Goal: Task Accomplishment & Management: Manage account settings

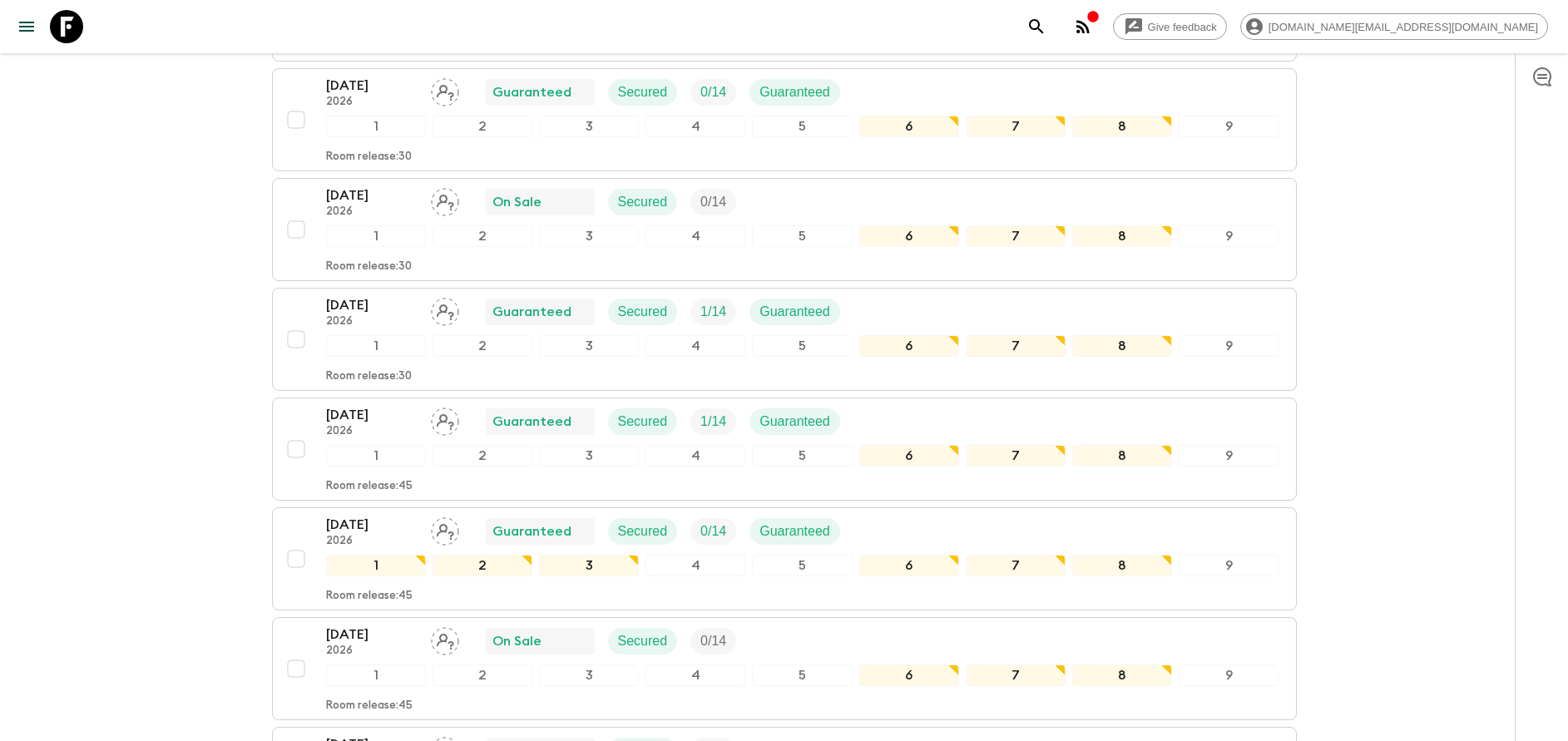
scroll to position [624, 0]
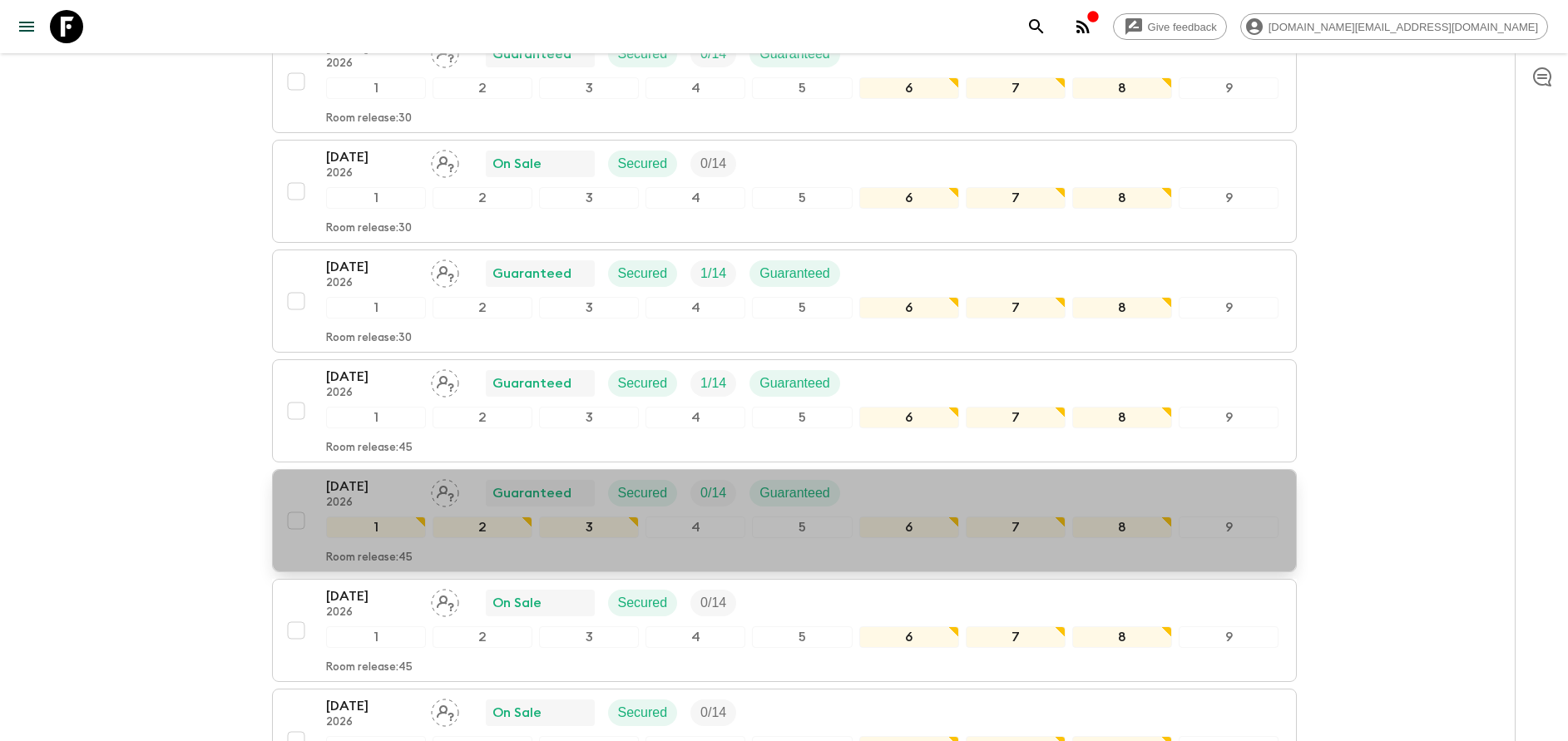
click at [393, 489] on p "[DATE]" at bounding box center [372, 486] width 92 height 20
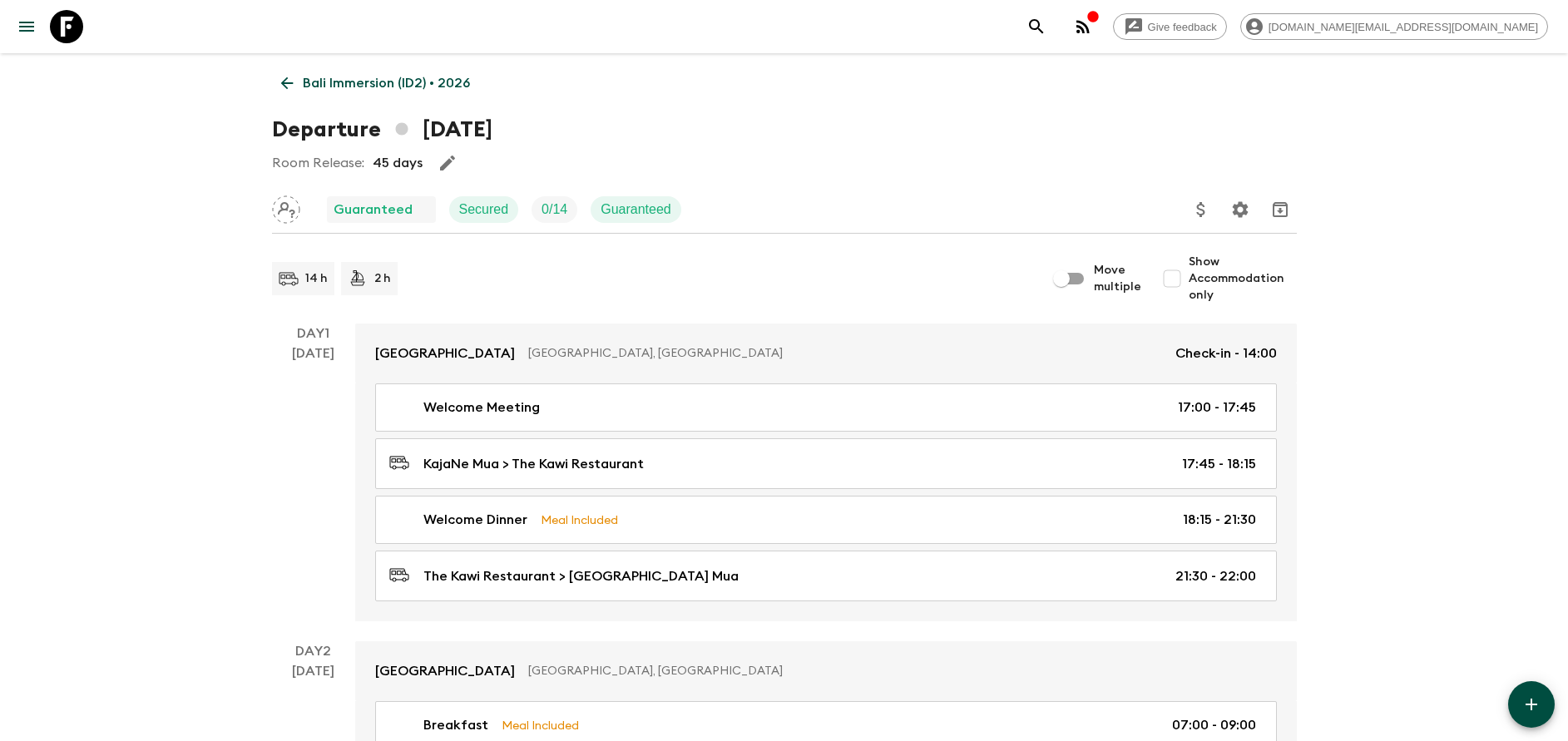
click at [451, 158] on icon "button" at bounding box center [448, 163] width 15 height 15
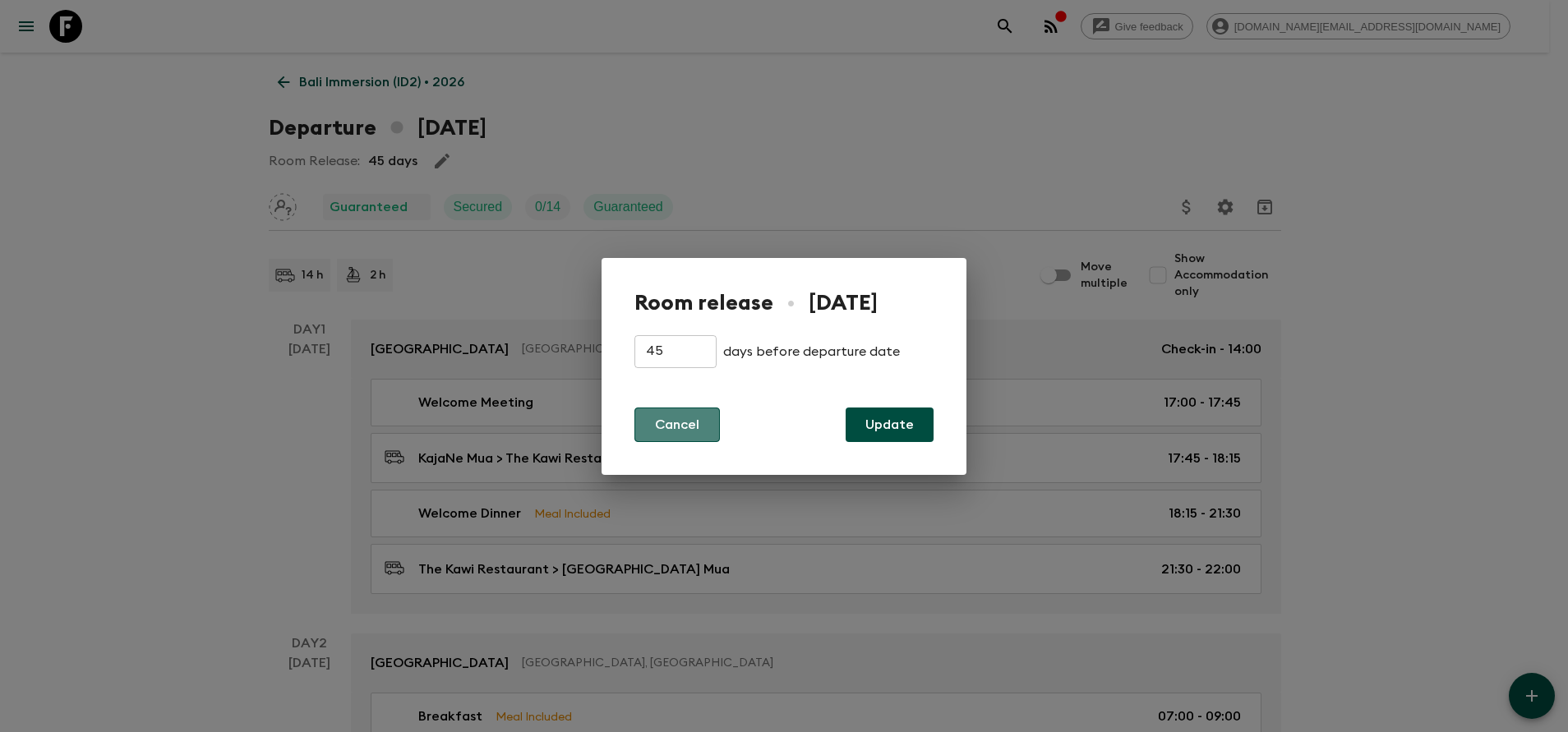
click at [708, 426] on button "Cancel" at bounding box center [678, 424] width 86 height 34
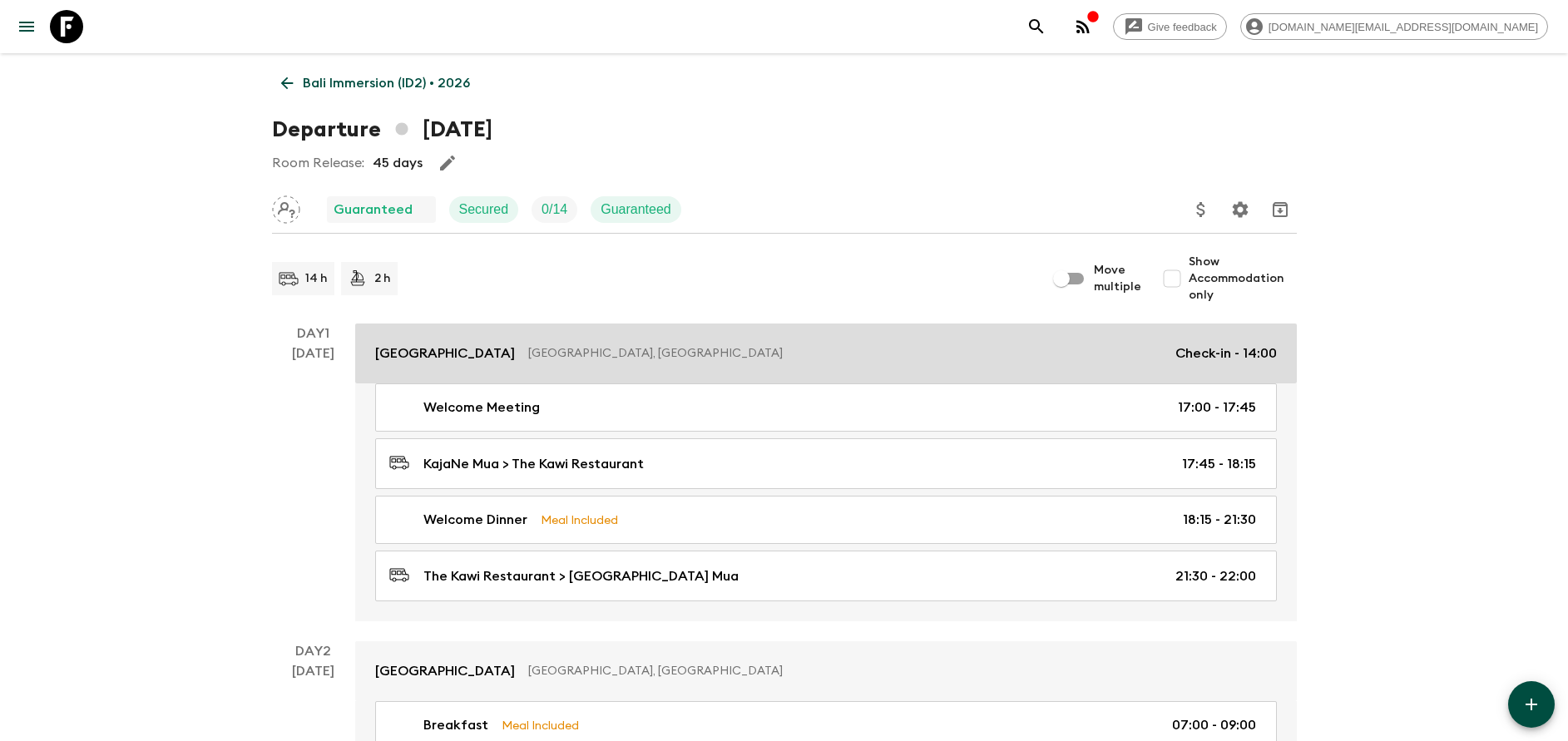
click at [583, 351] on p "[GEOGRAPHIC_DATA], [GEOGRAPHIC_DATA]" at bounding box center [845, 354] width 634 height 17
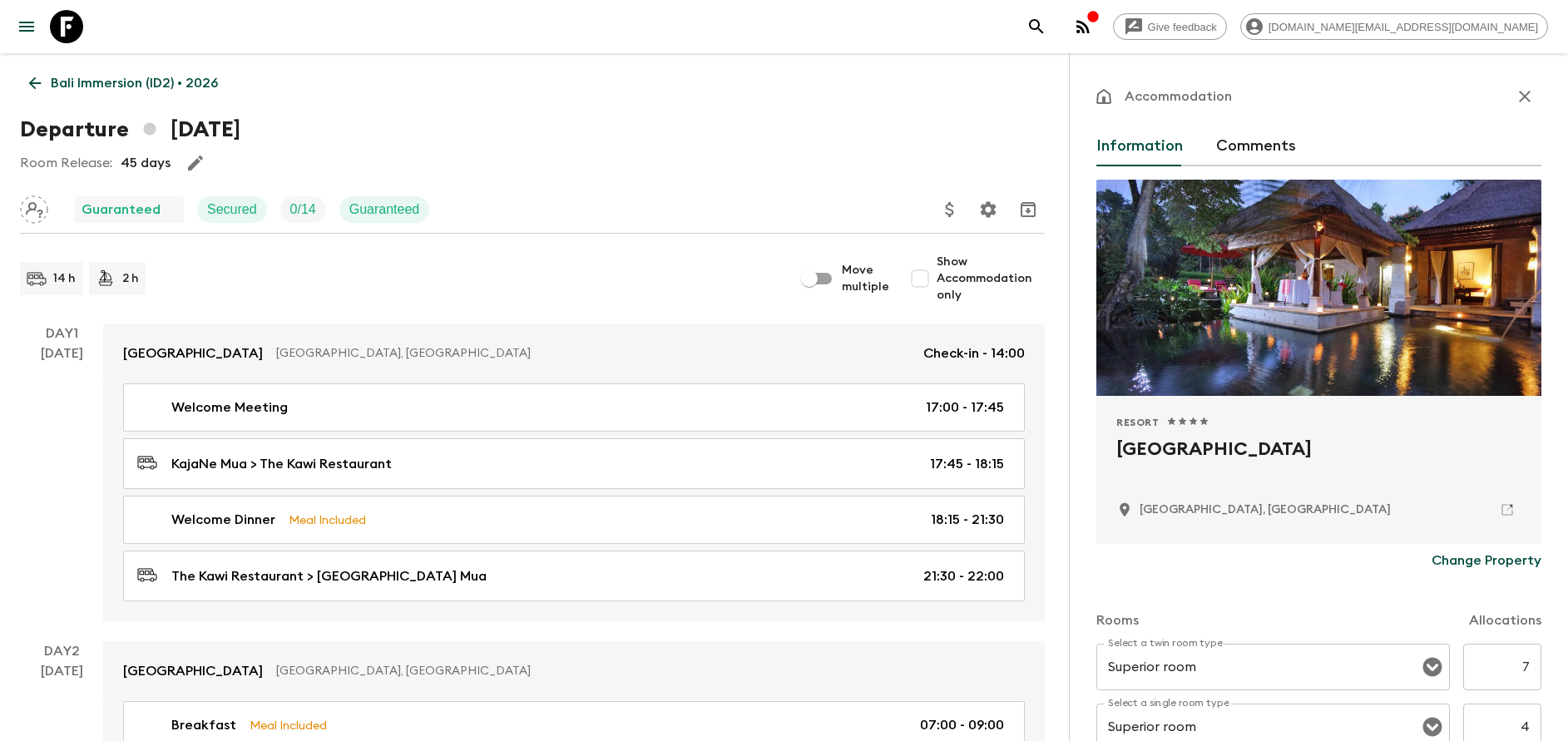
click at [1457, 558] on p "Change Property" at bounding box center [1486, 560] width 110 height 20
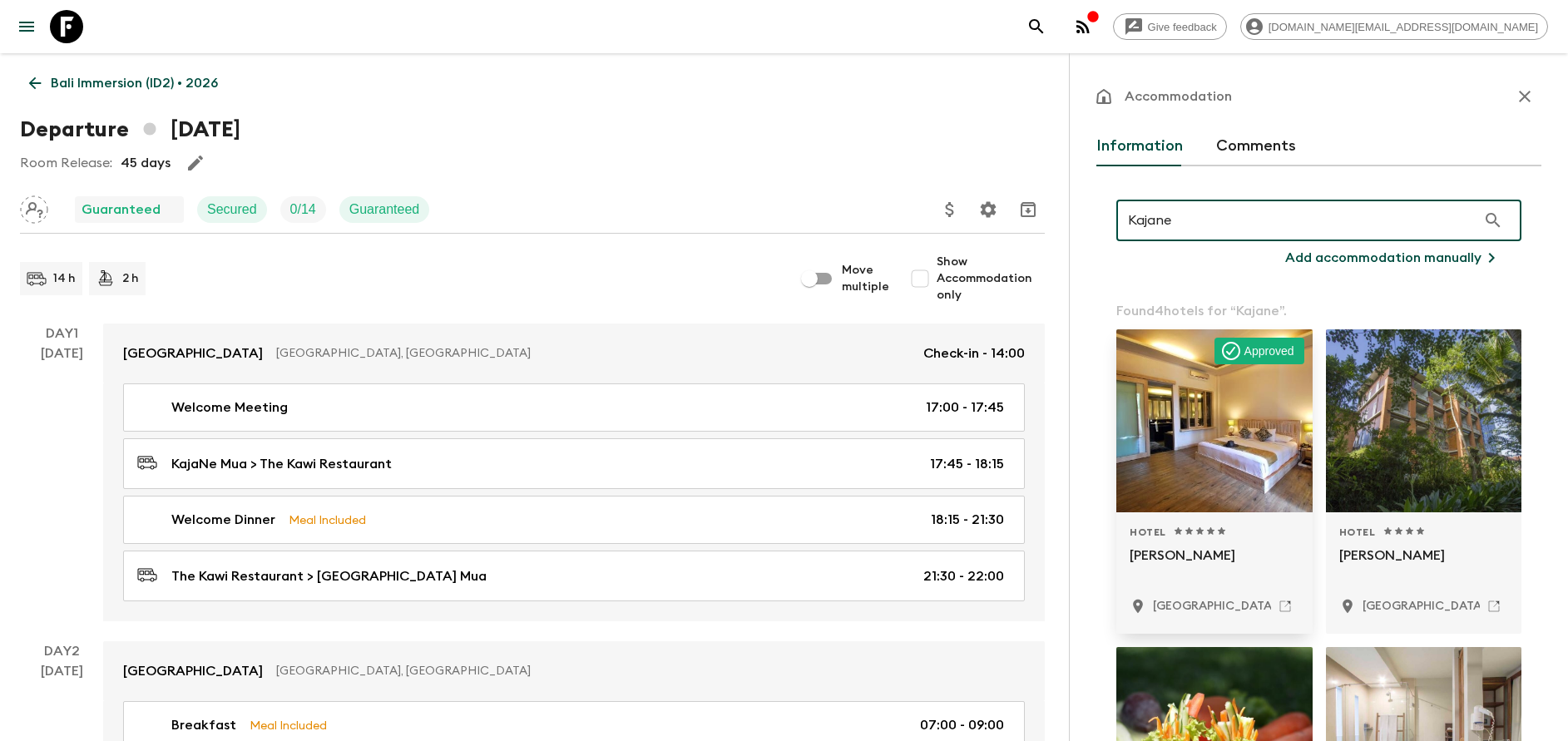
type input "Kajane"
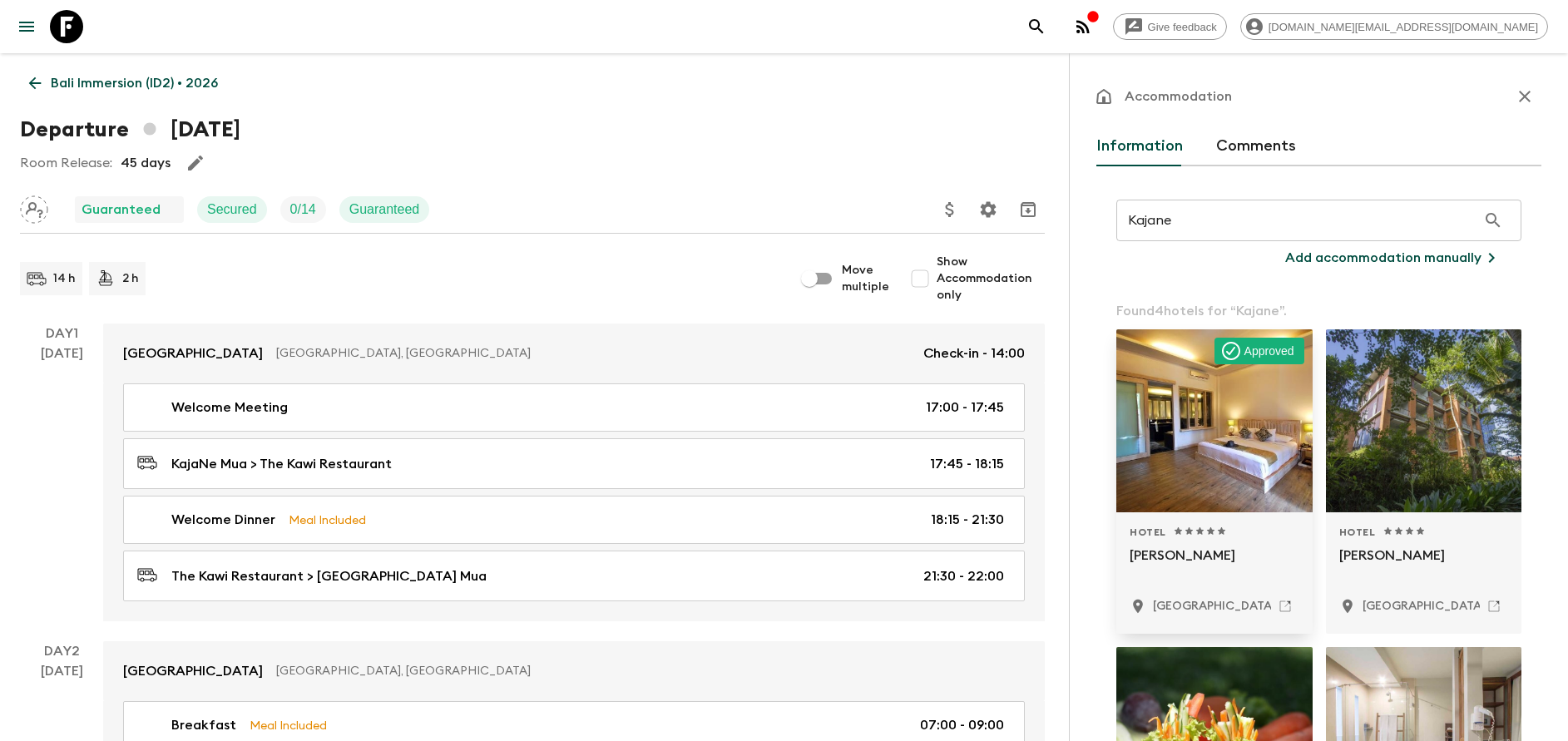
click at [1184, 552] on p "[PERSON_NAME]" at bounding box center [1214, 565] width 170 height 40
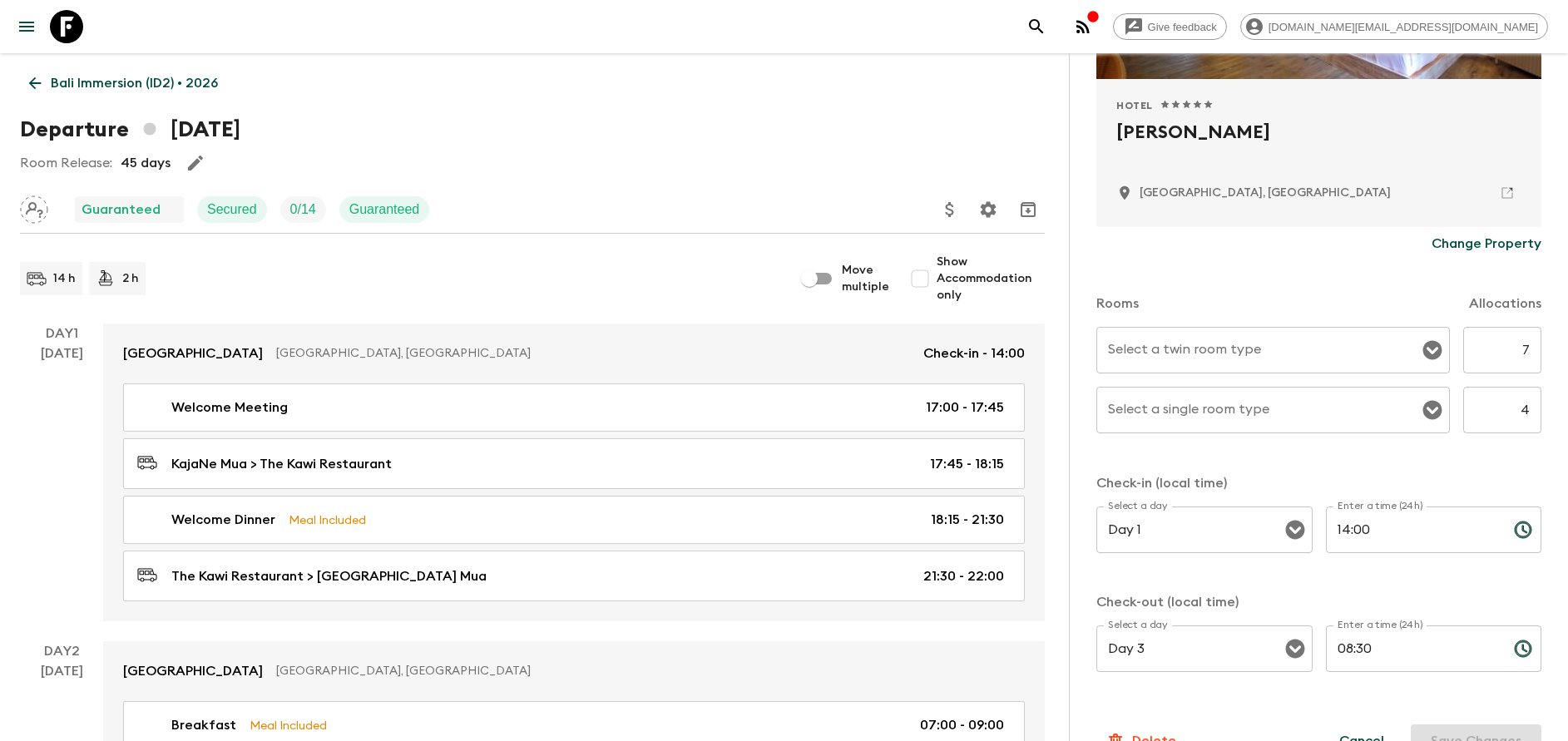
scroll to position [354, 0]
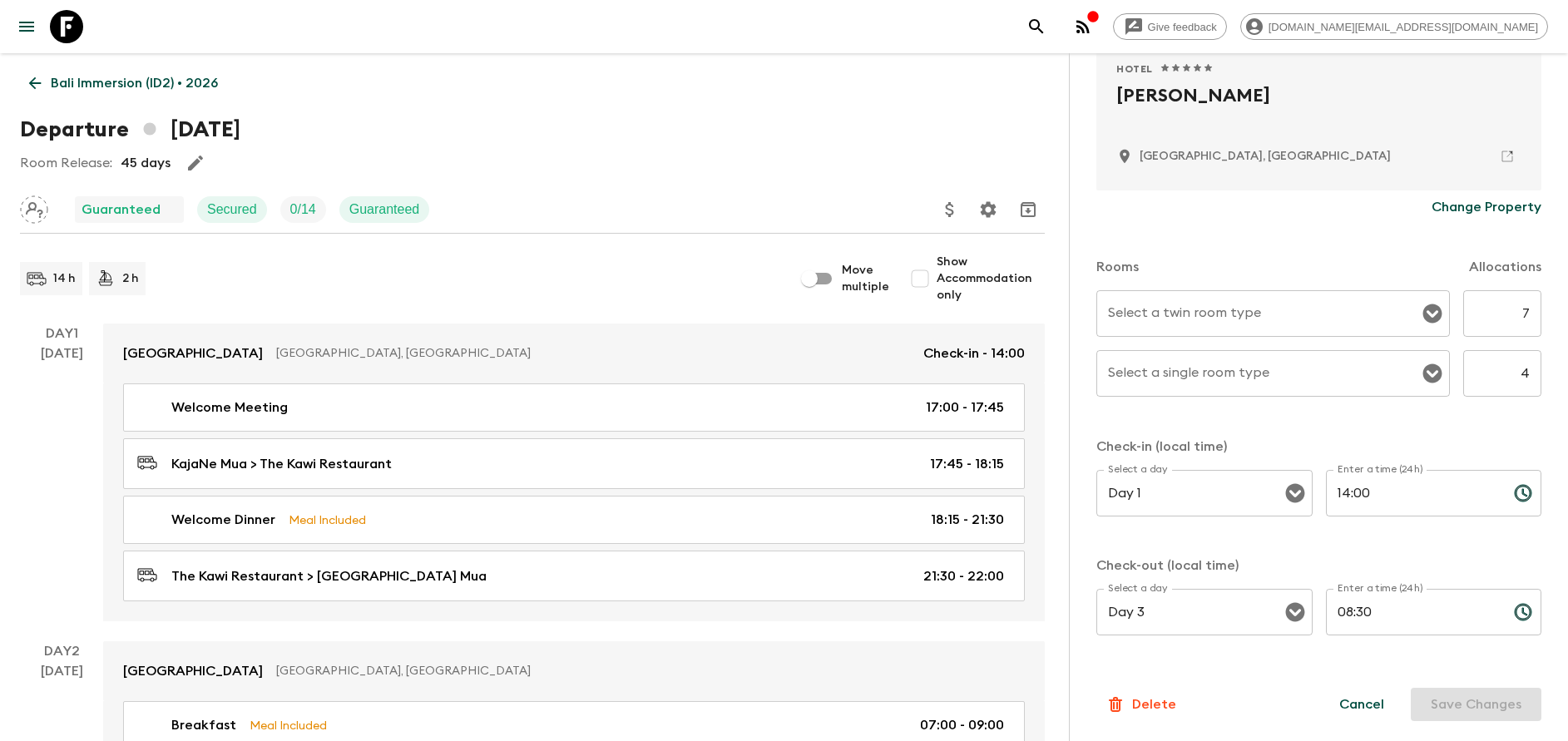
click at [1401, 332] on div "Select a twin room type" at bounding box center [1273, 314] width 354 height 47
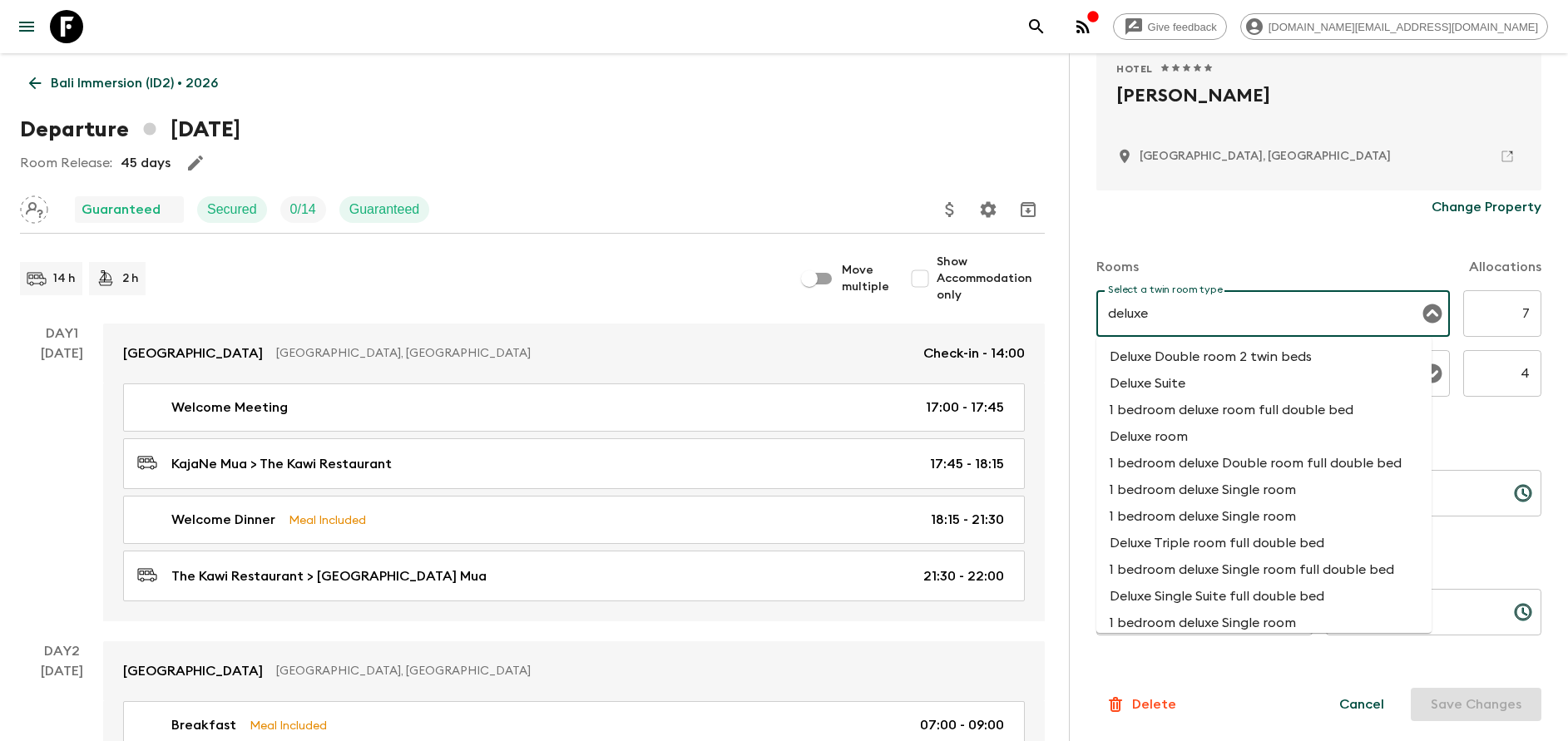
click at [1204, 429] on li "Deluxe room" at bounding box center [1264, 436] width 335 height 26
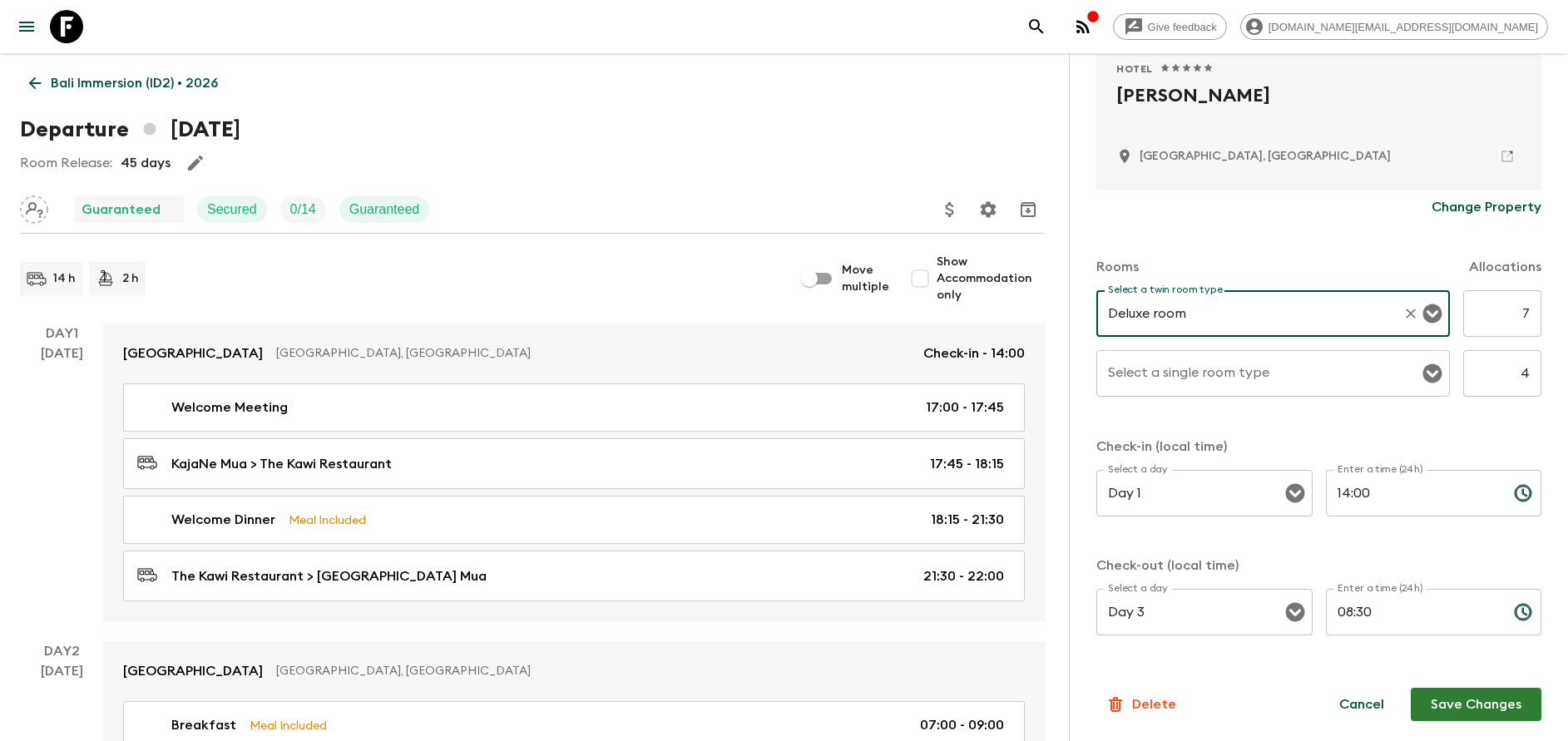
type input "Deluxe room"
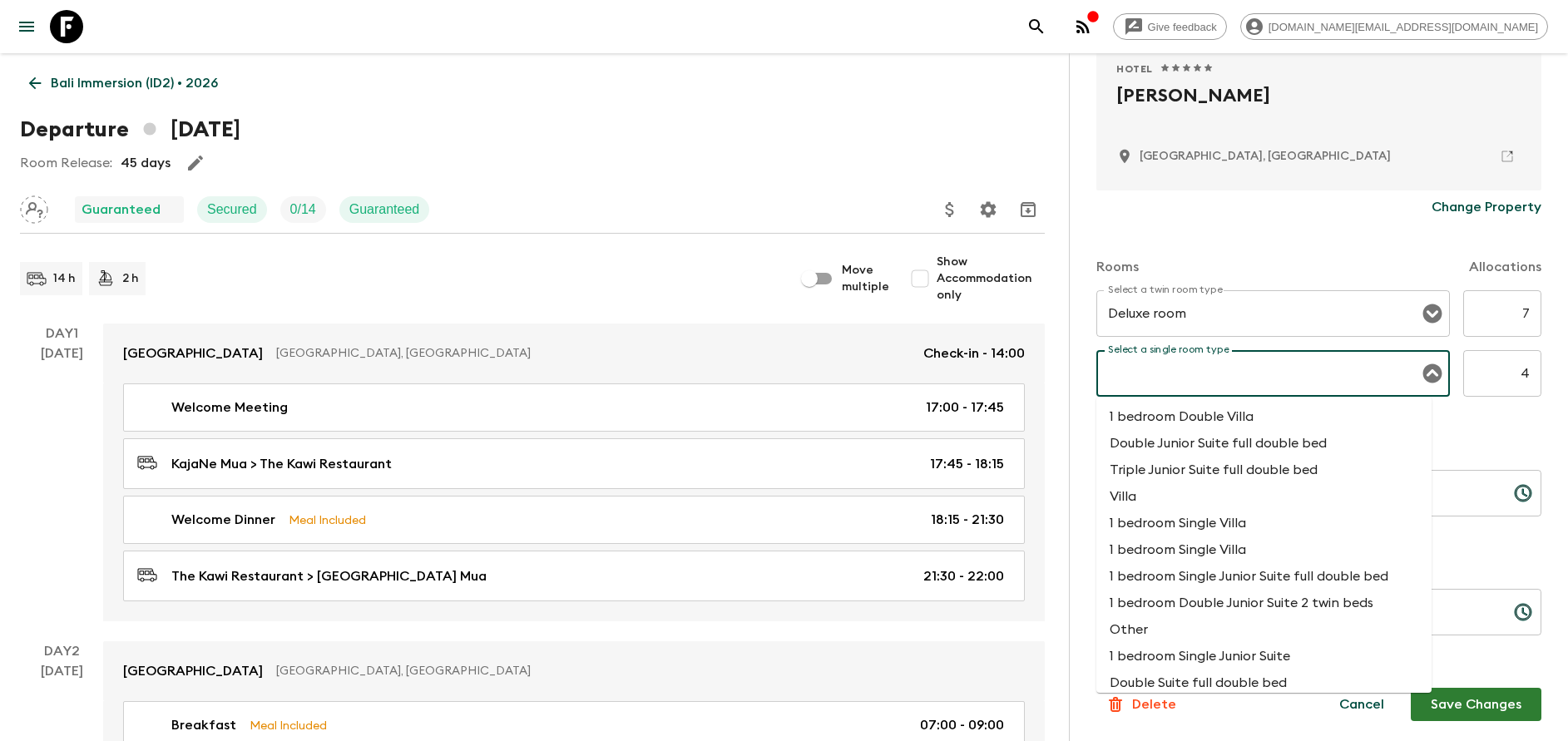
click at [1295, 387] on input "Select a single room type" at bounding box center [1260, 373] width 314 height 31
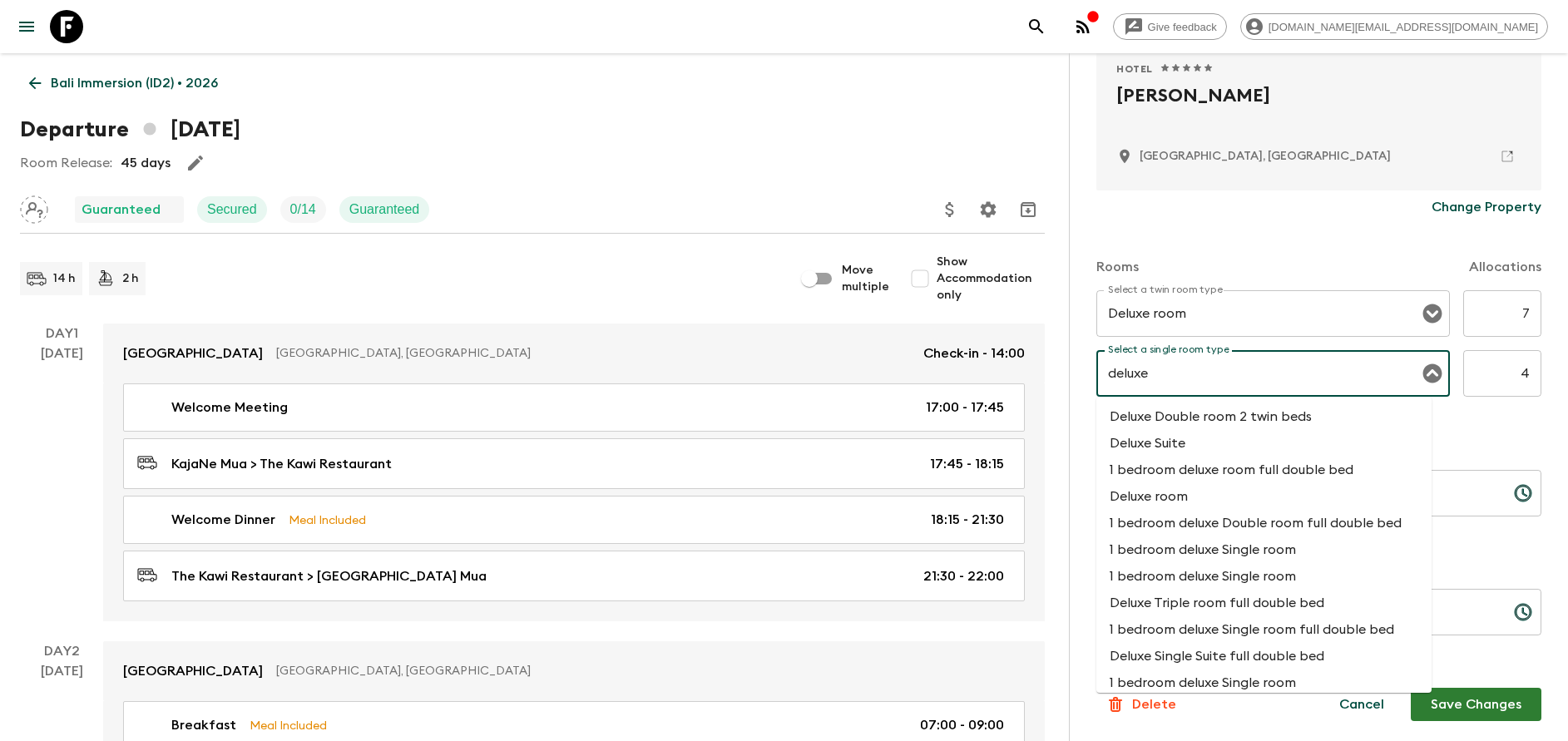
click at [1231, 507] on li "Deluxe room" at bounding box center [1264, 496] width 335 height 26
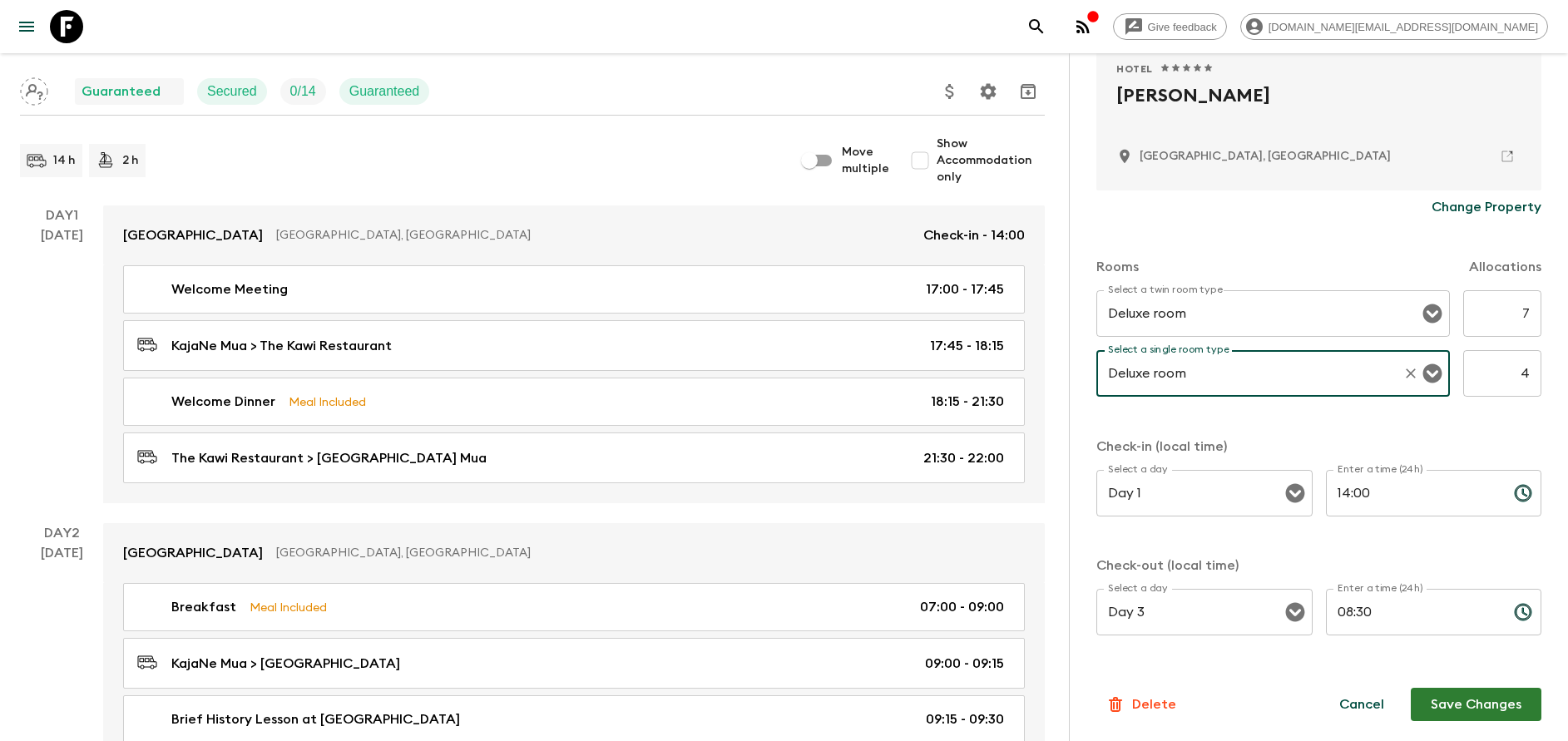
scroll to position [250, 0]
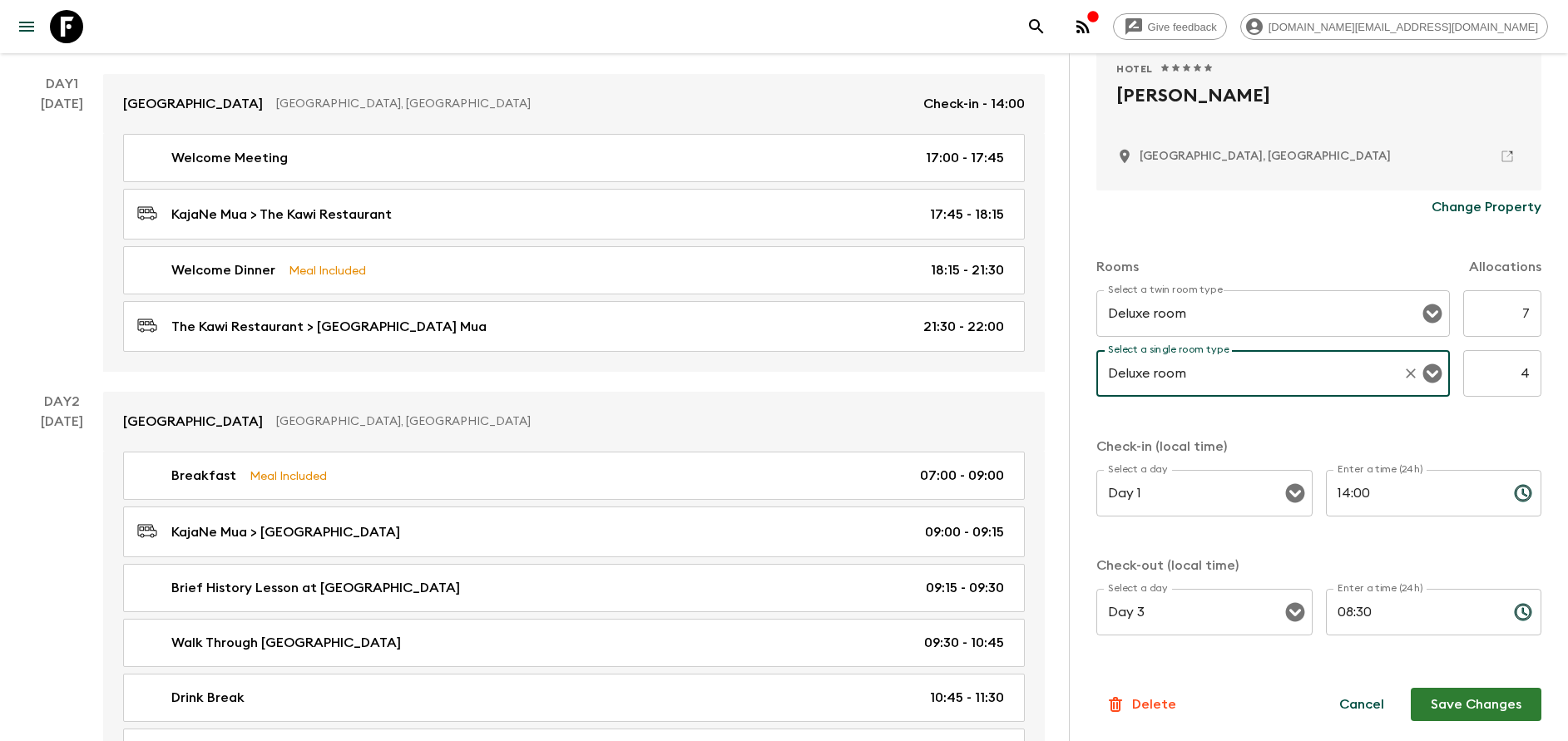
type input "Deluxe room"
click at [1448, 705] on button "Save Changes" at bounding box center [1476, 704] width 131 height 33
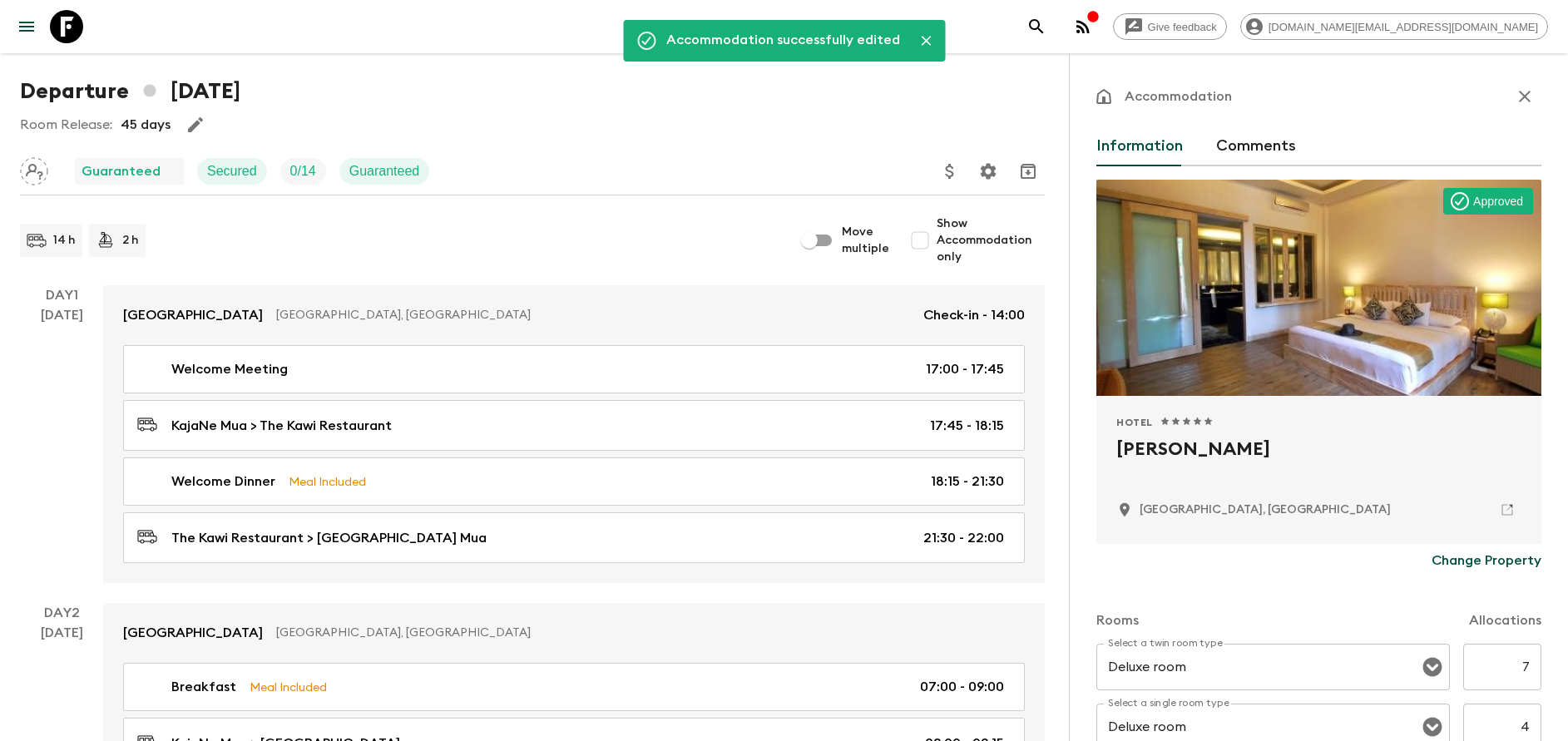
scroll to position [0, 0]
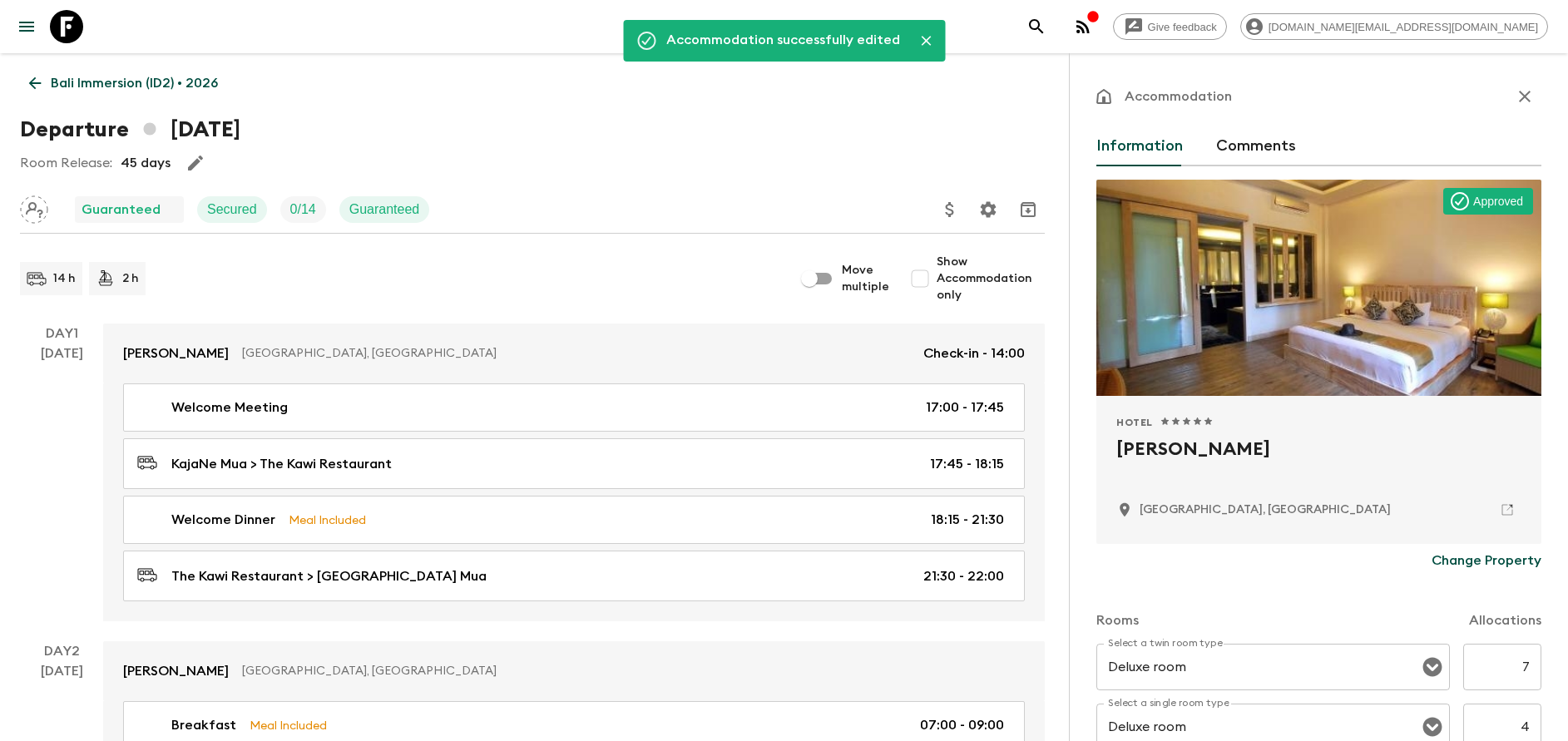
click at [1514, 103] on icon "button" at bounding box center [1524, 96] width 20 height 20
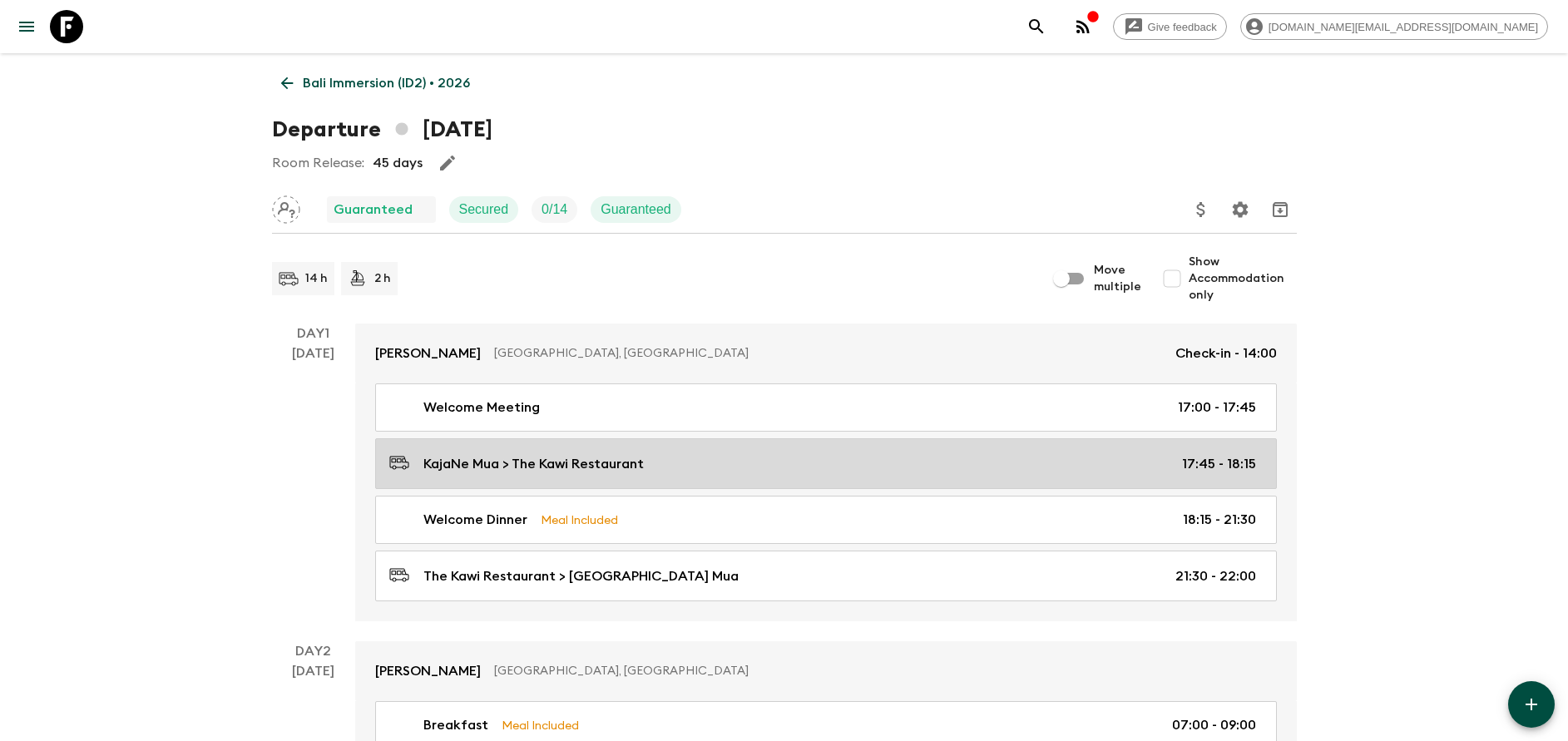
click at [629, 472] on p "KajaNe Mua > The Kawi Restaurant" at bounding box center [533, 463] width 220 height 20
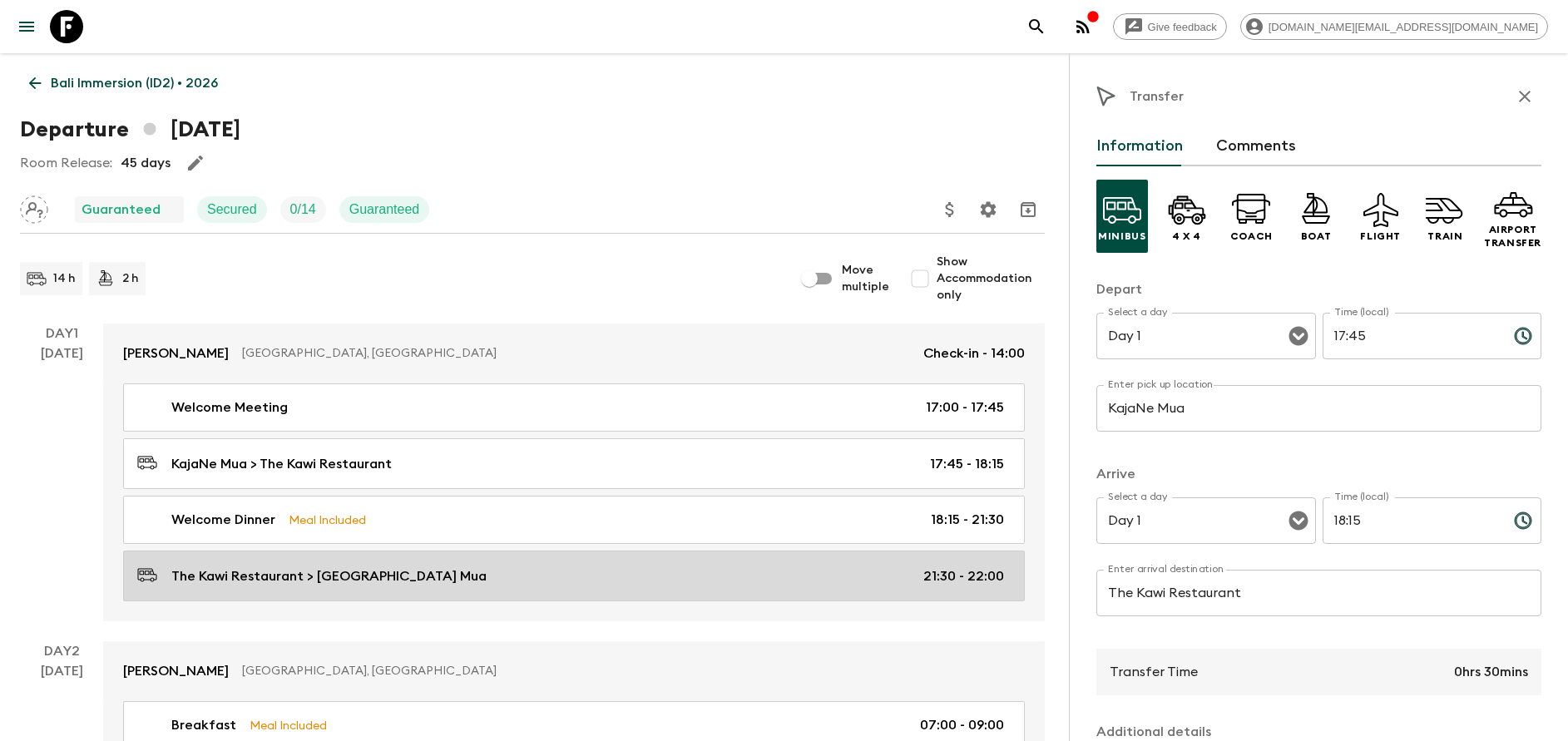
click at [276, 563] on link "The Kawi Restaurant > [GEOGRAPHIC_DATA] Mua 21:30 - 22:00" at bounding box center [574, 576] width 902 height 51
type input "The Kawi Restaurant"
type input "KajaNe Mua"
type input "21:30"
type input "22:00"
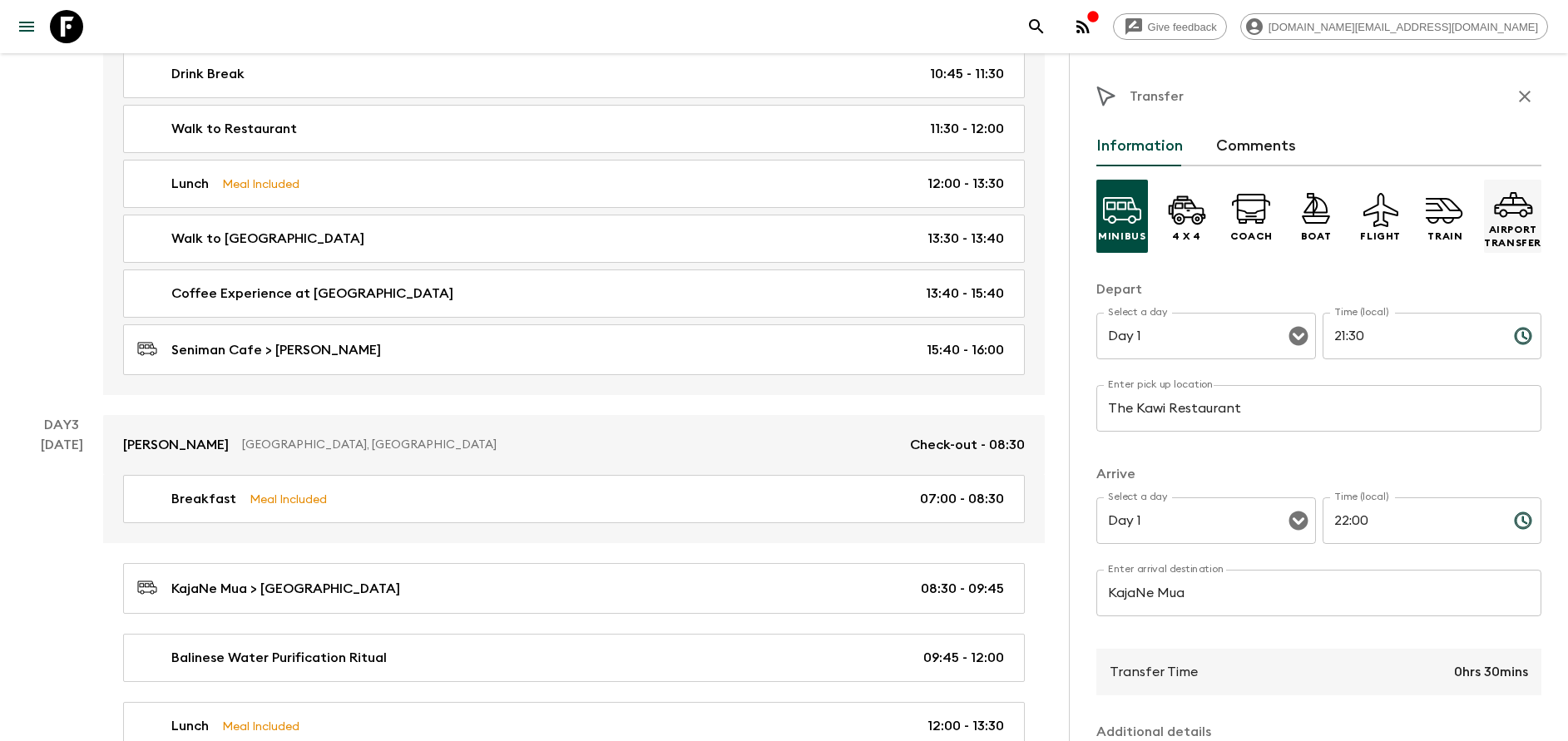
scroll to position [250, 0]
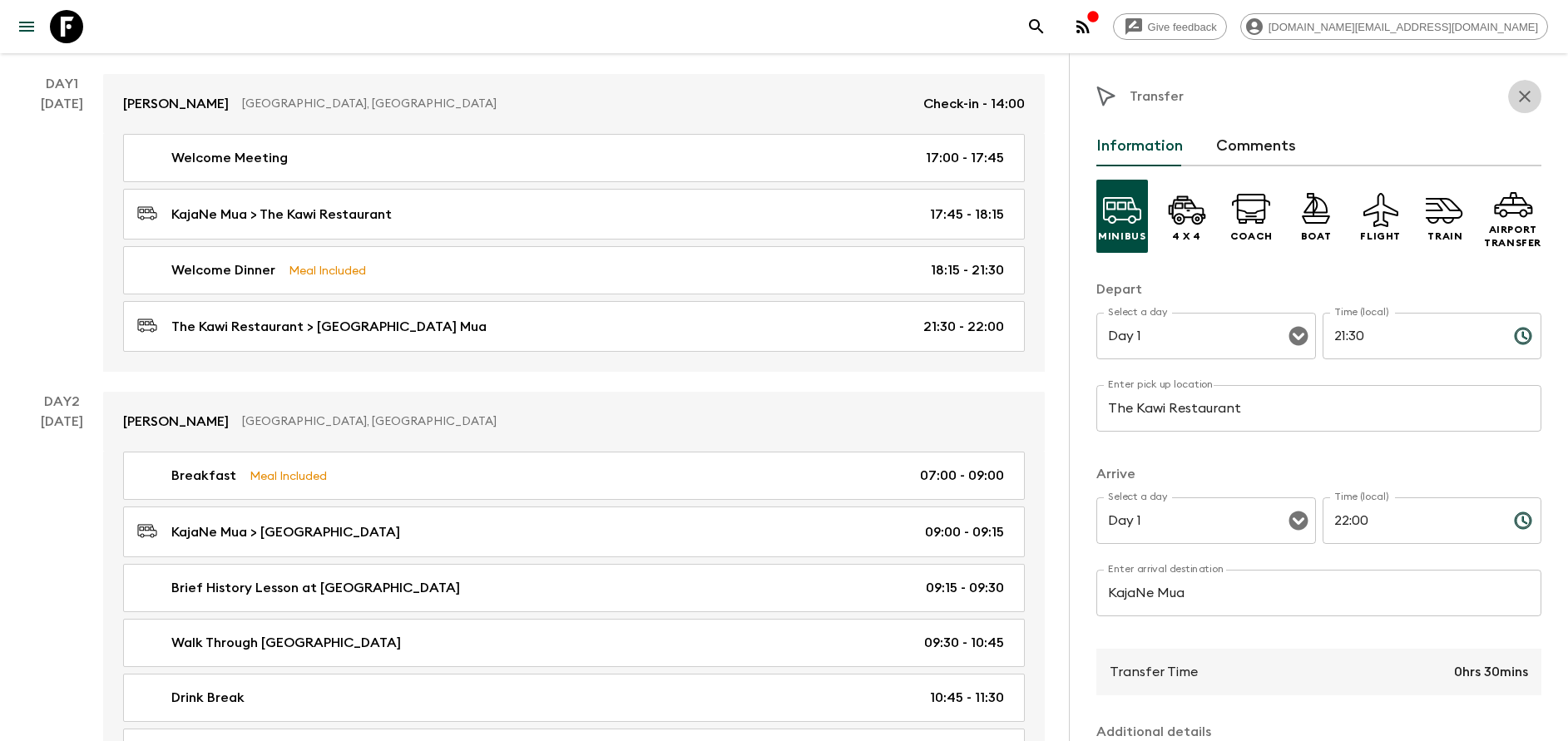
click at [1514, 92] on icon "button" at bounding box center [1524, 96] width 20 height 20
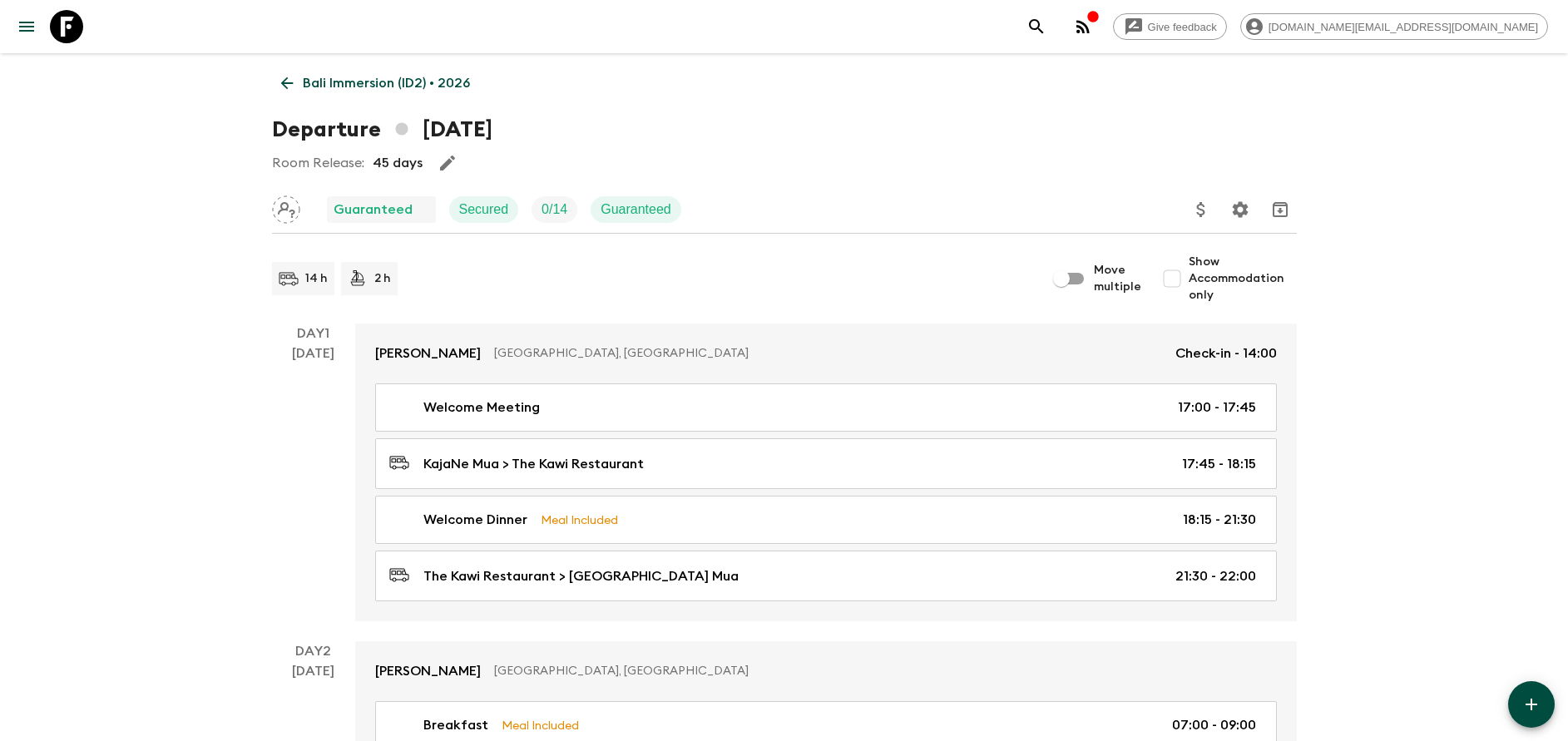
click at [353, 72] on link "Bali Immersion (ID2) • 2026" at bounding box center [376, 82] width 207 height 33
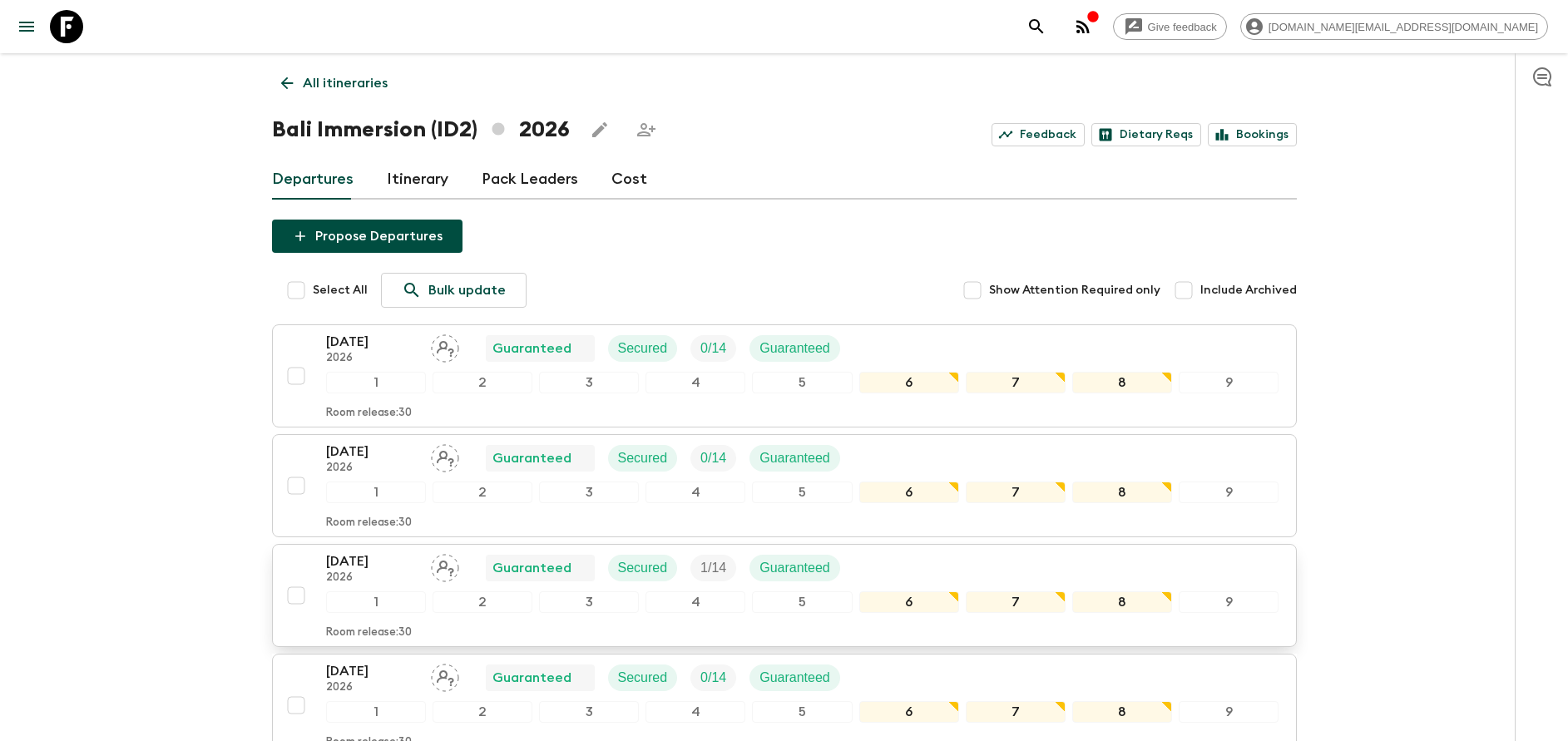
click at [393, 565] on p "[DATE]" at bounding box center [372, 561] width 92 height 20
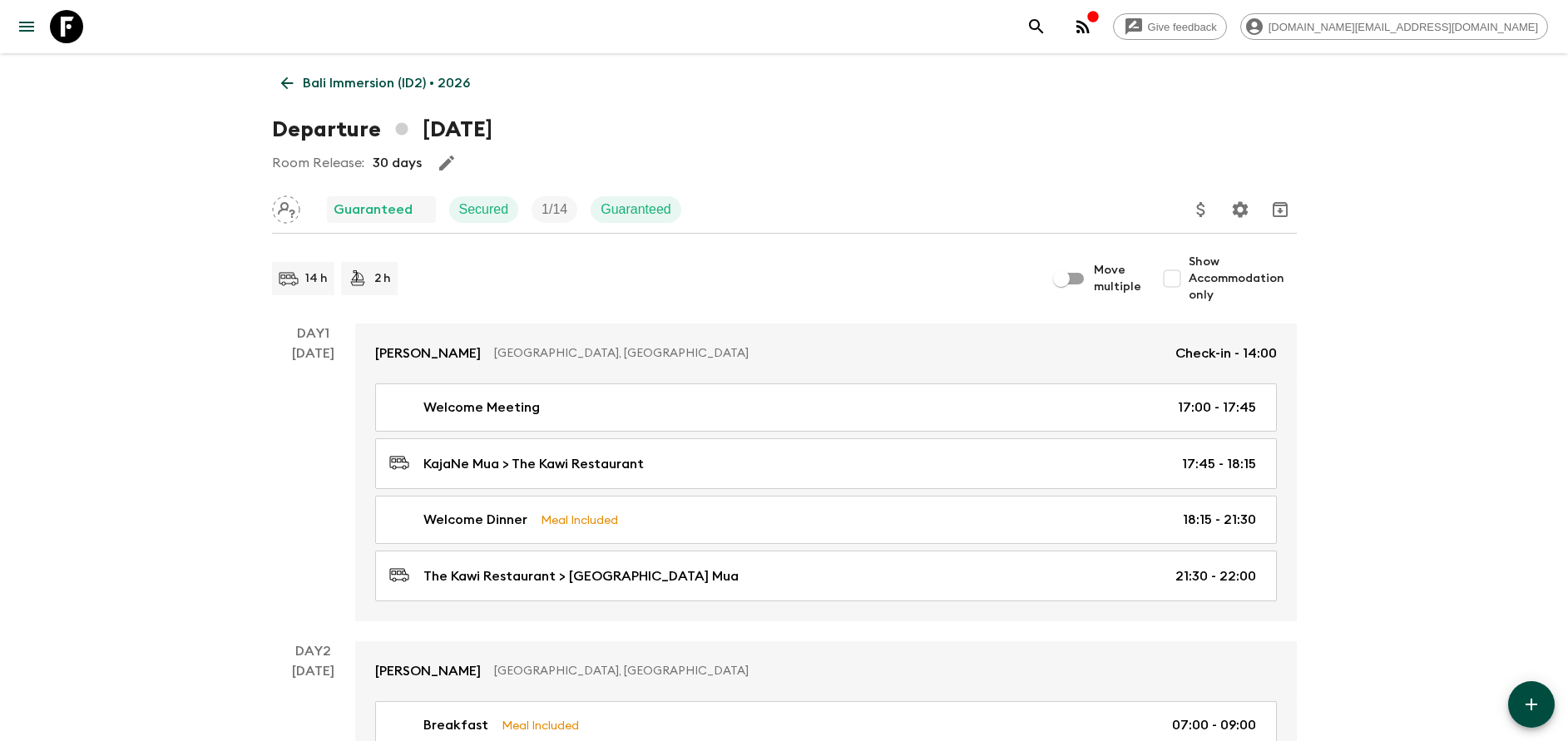
click at [358, 82] on p "Bali Immersion (ID2) • 2026" at bounding box center [386, 82] width 167 height 20
